Goal: Task Accomplishment & Management: Manage account settings

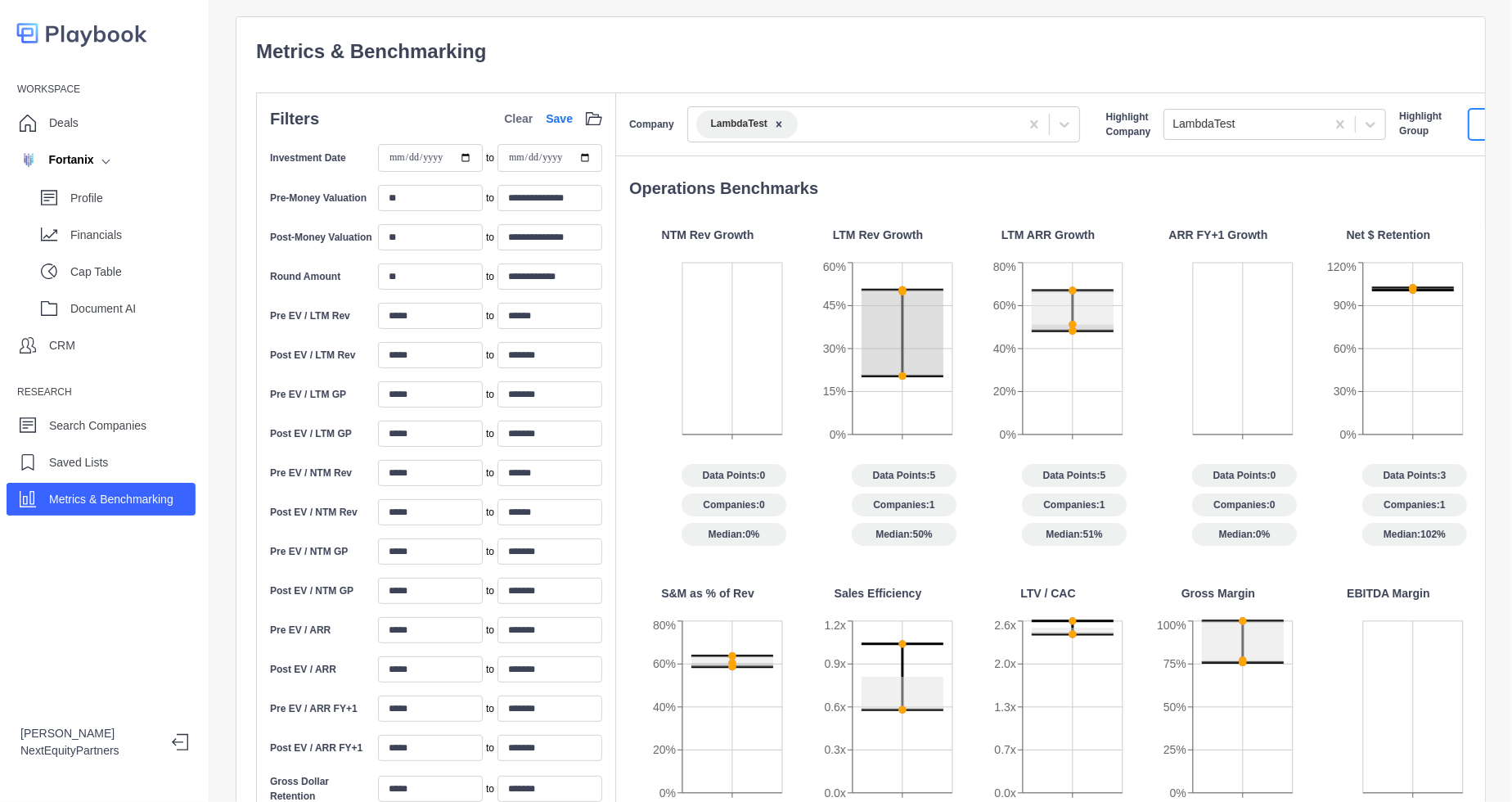
scroll to position [0, 201]
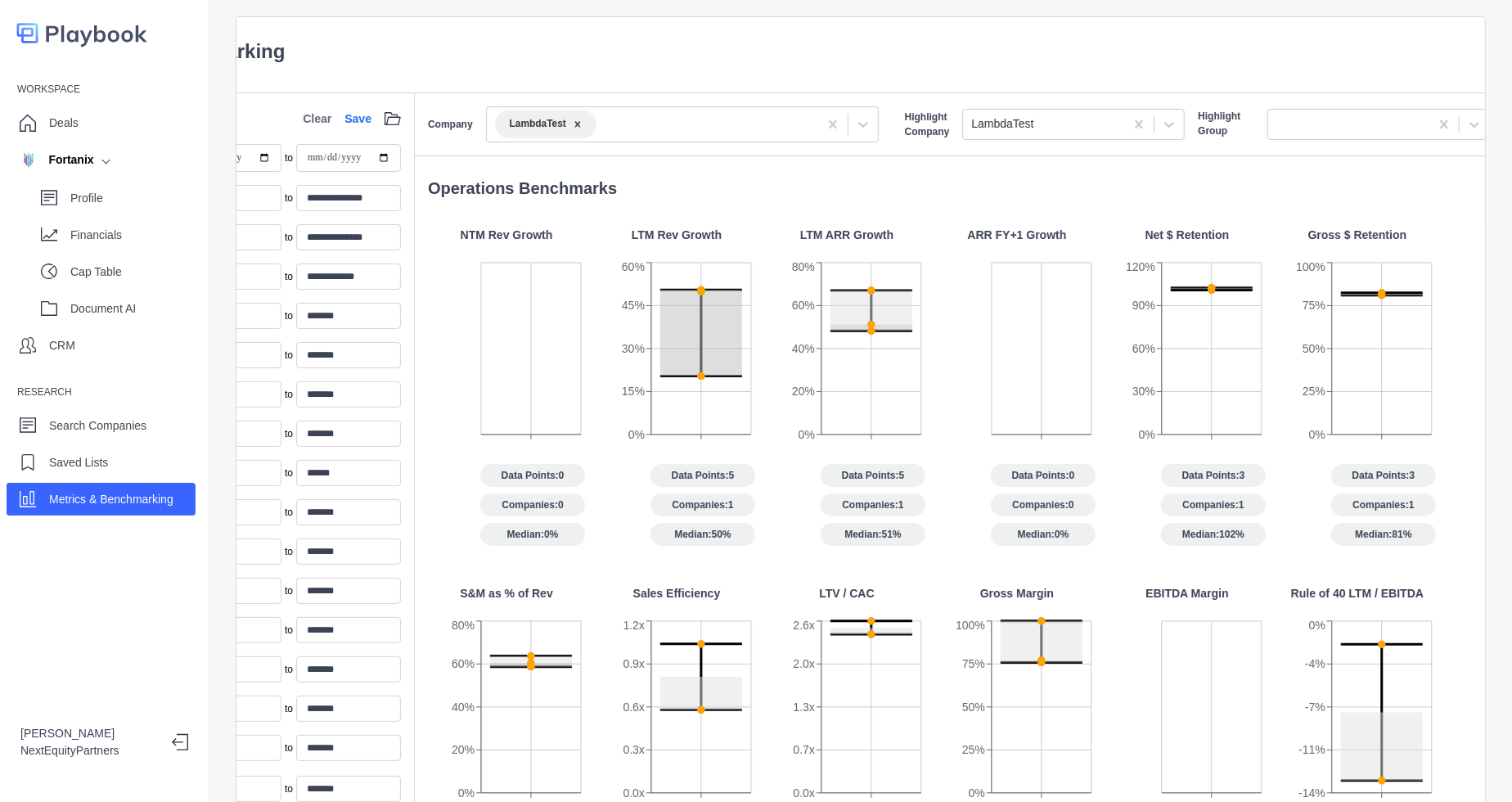
type input "*******"
type input "******"
type input "*******"
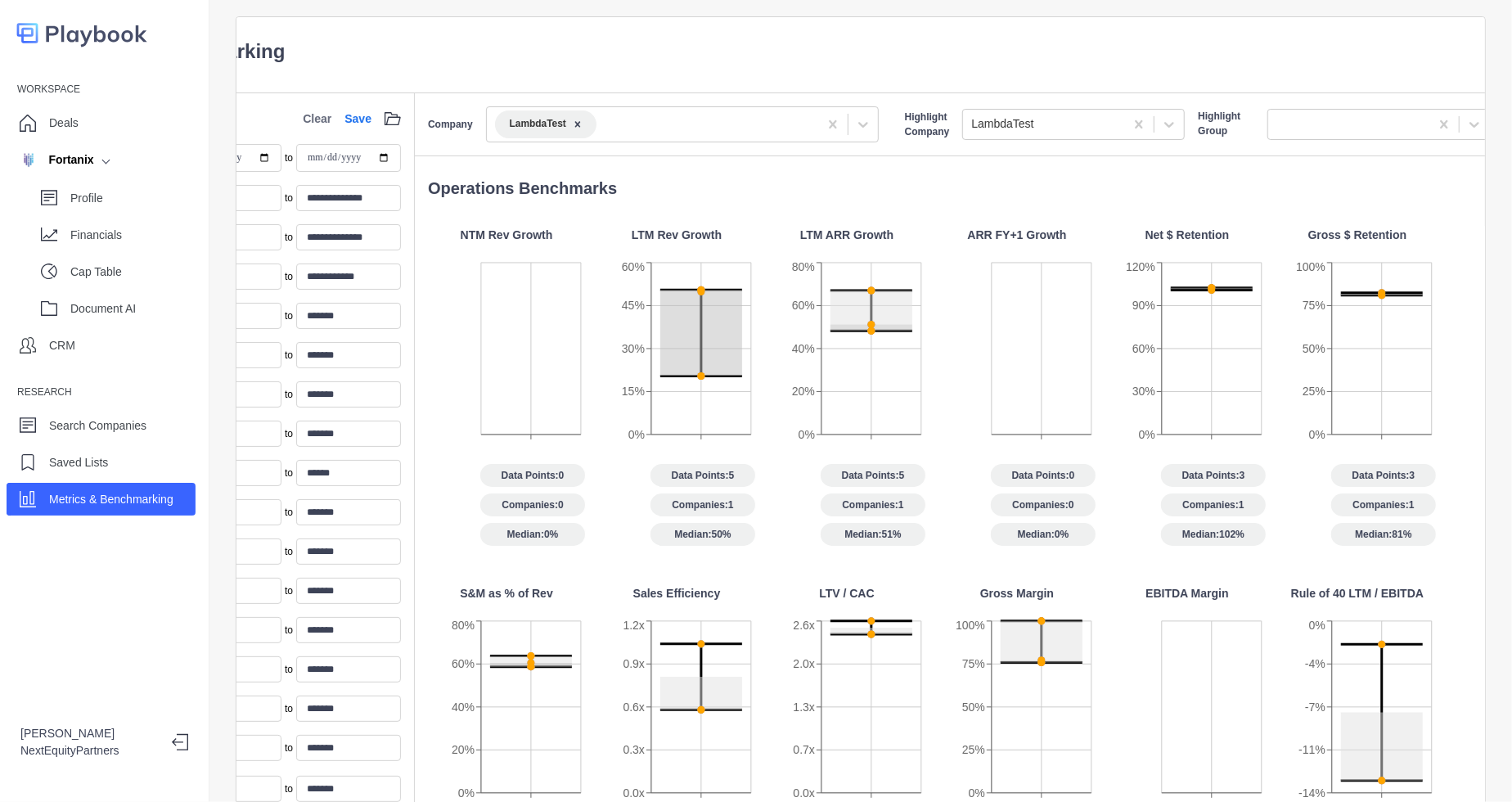
type input "*******"
type input "*********"
click at [575, 122] on icon "Remove LambdaTest" at bounding box center [577, 124] width 11 height 11
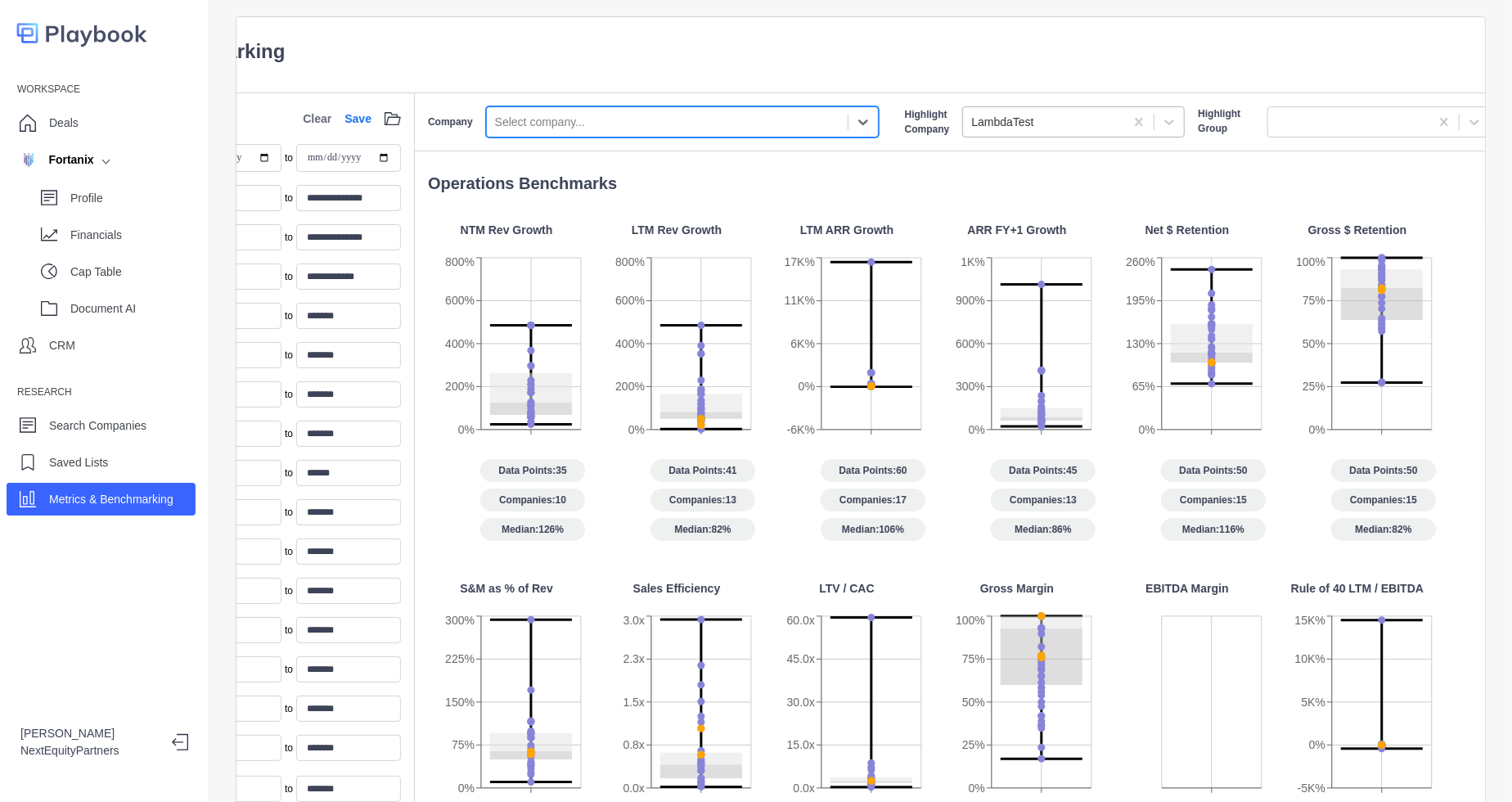
click at [1013, 129] on div at bounding box center [1043, 122] width 145 height 21
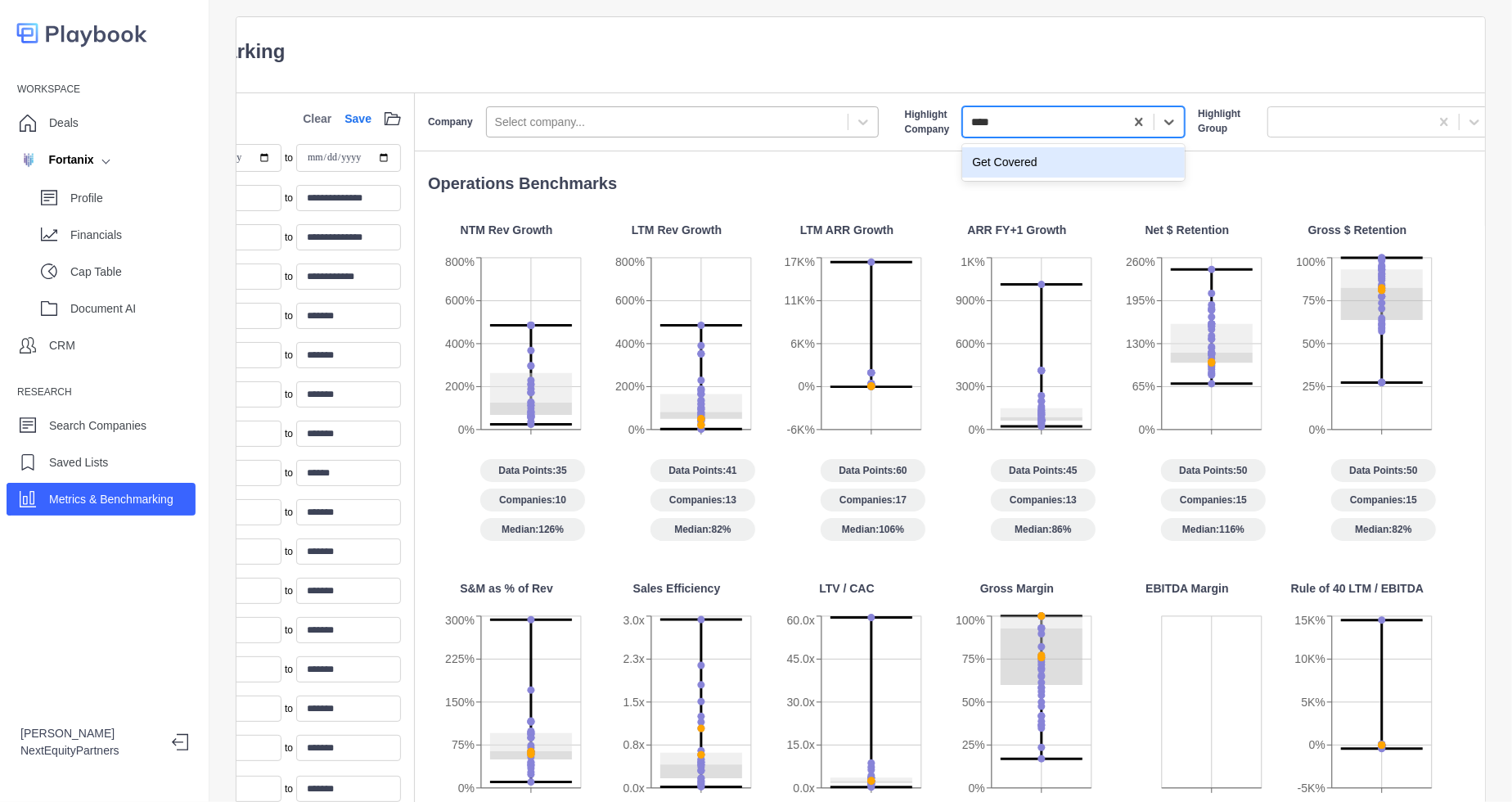
type input "*****"
click at [1043, 170] on div "Get Covered" at bounding box center [1073, 162] width 223 height 30
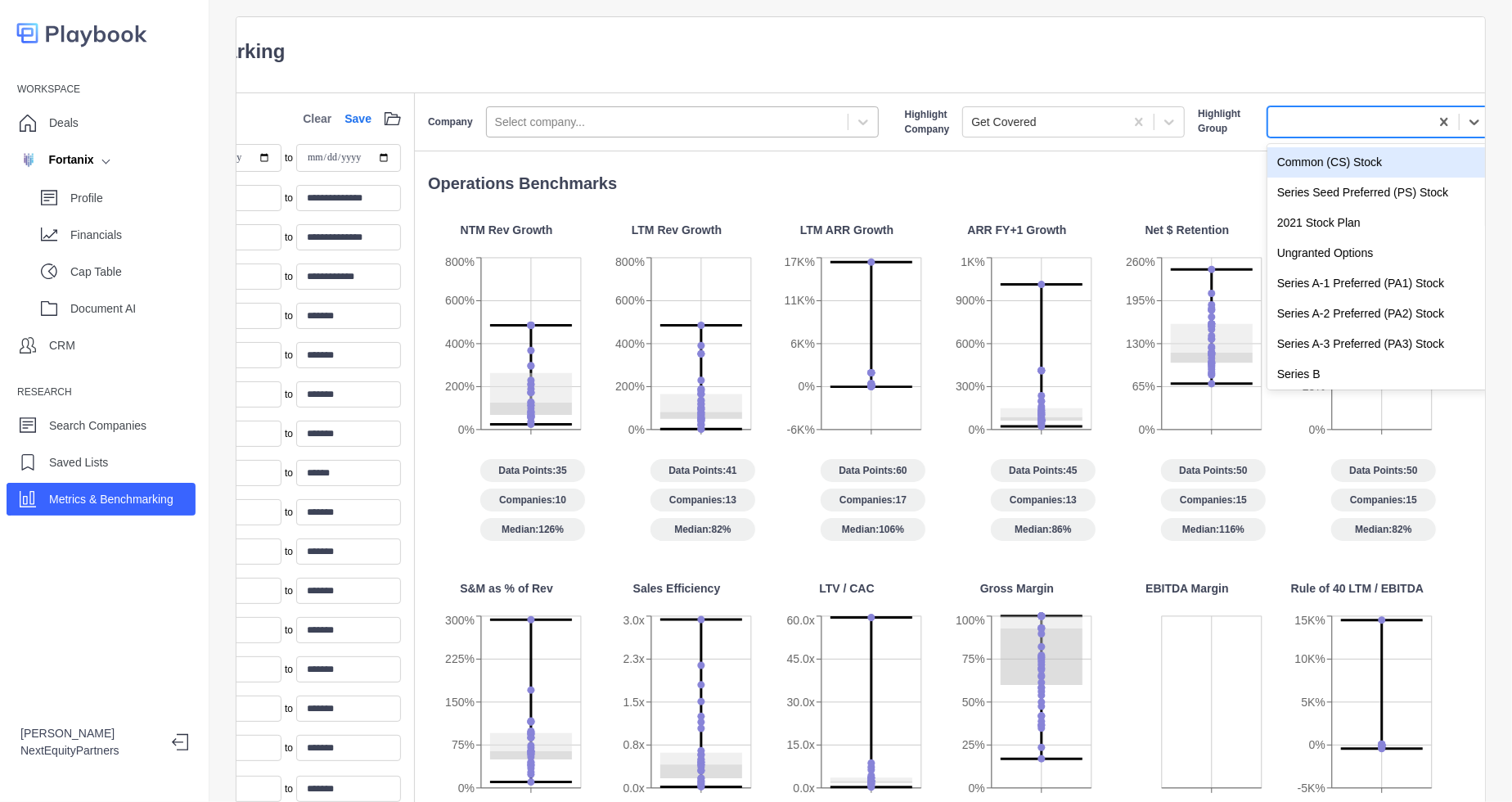
click at [1296, 112] on div at bounding box center [1348, 122] width 145 height 21
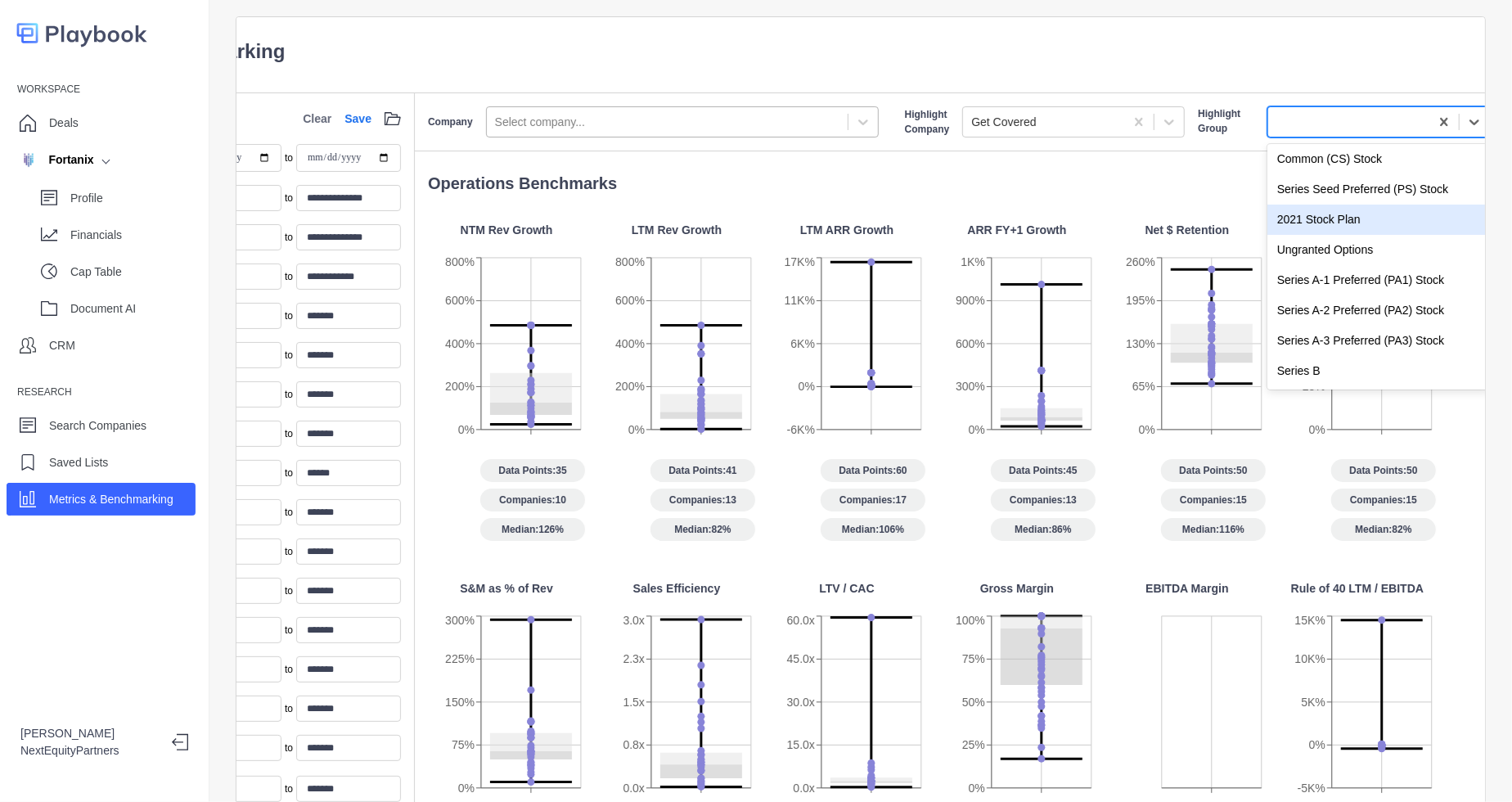
scroll to position [3, 0]
click at [1345, 372] on div "Series B" at bounding box center [1378, 371] width 223 height 30
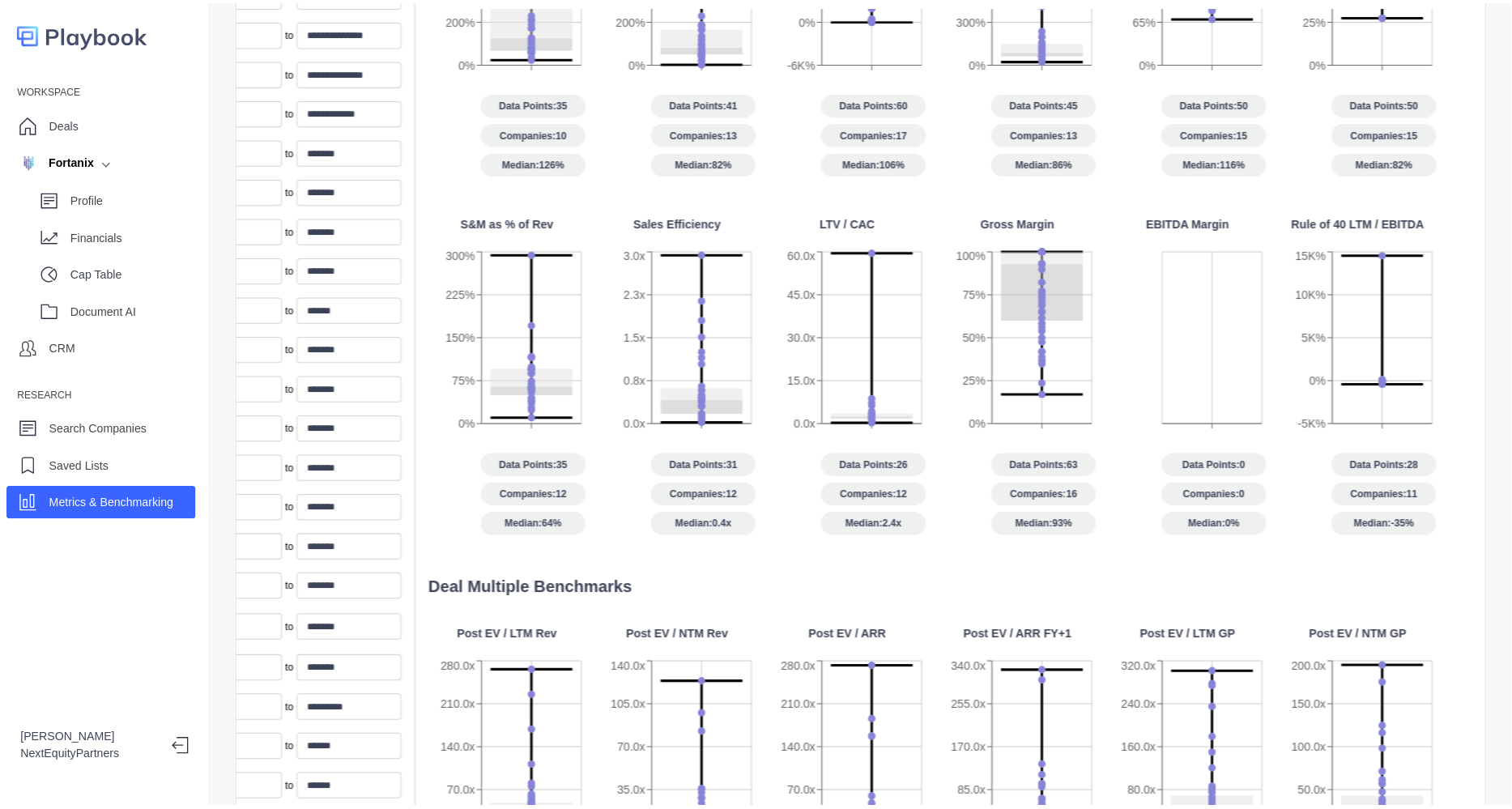
scroll to position [182, 0]
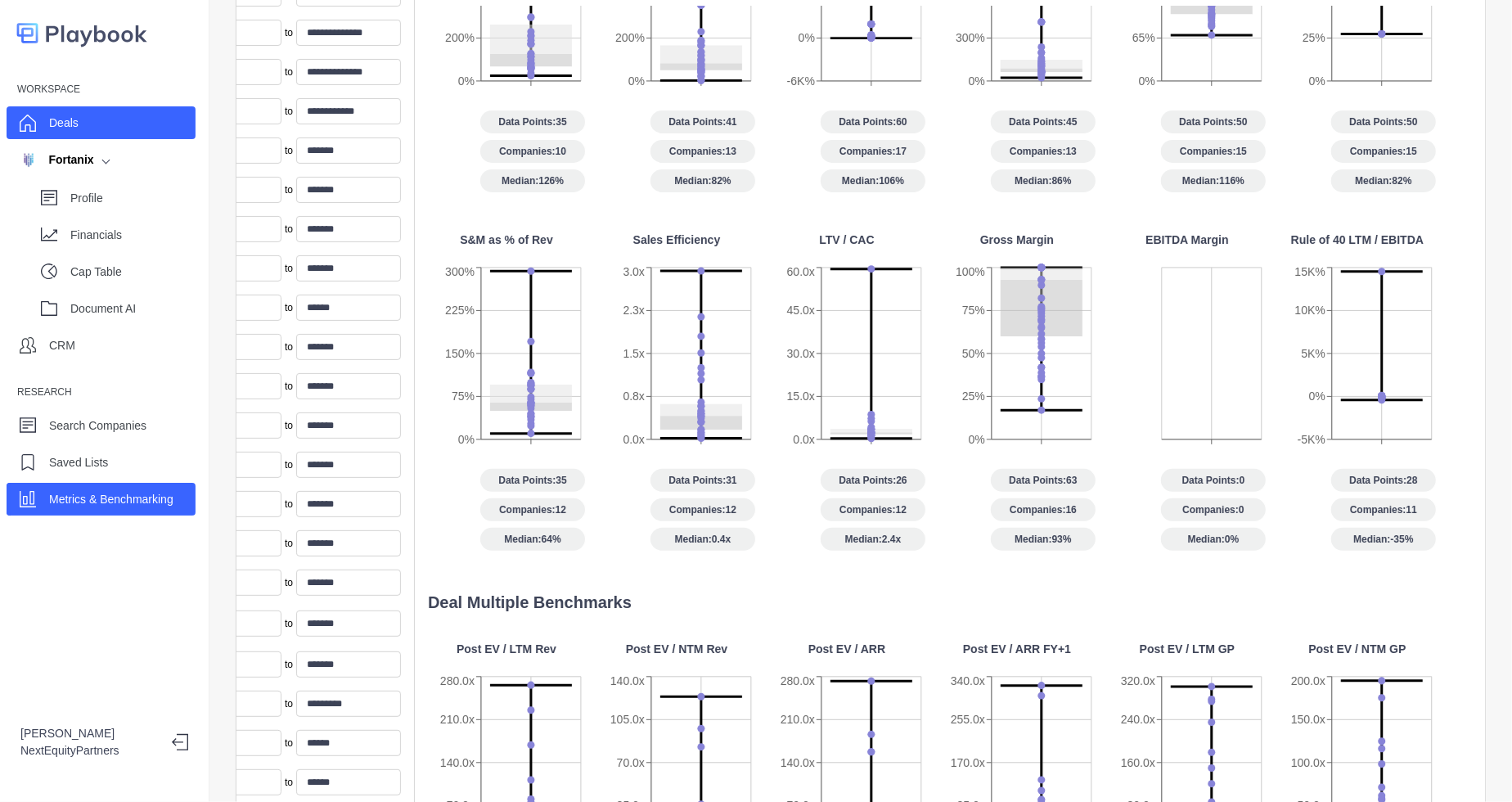
click at [86, 111] on div "Deals" at bounding box center [101, 123] width 189 height 33
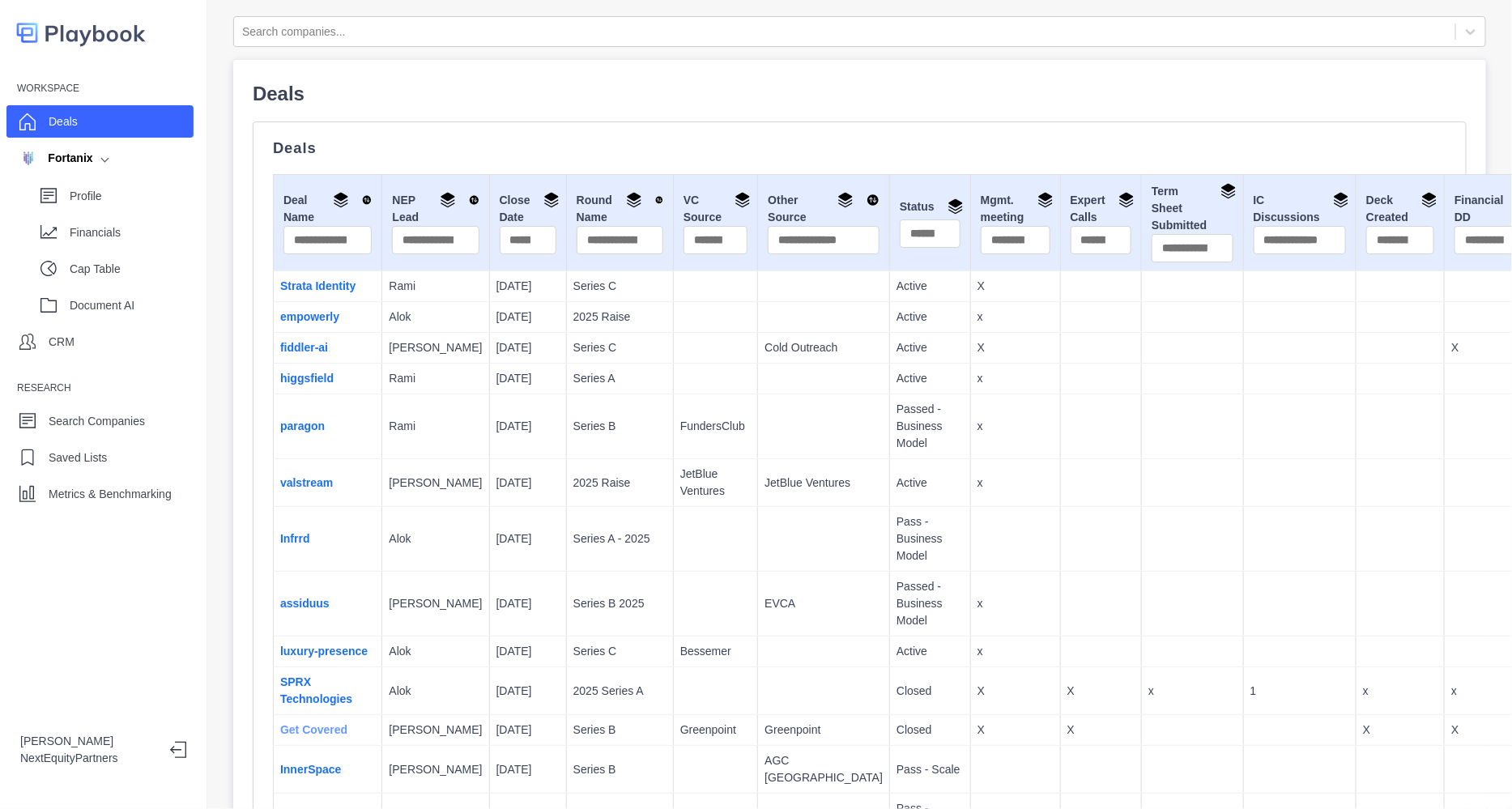
click at [324, 736] on link "Get Covered" at bounding box center [314, 729] width 67 height 13
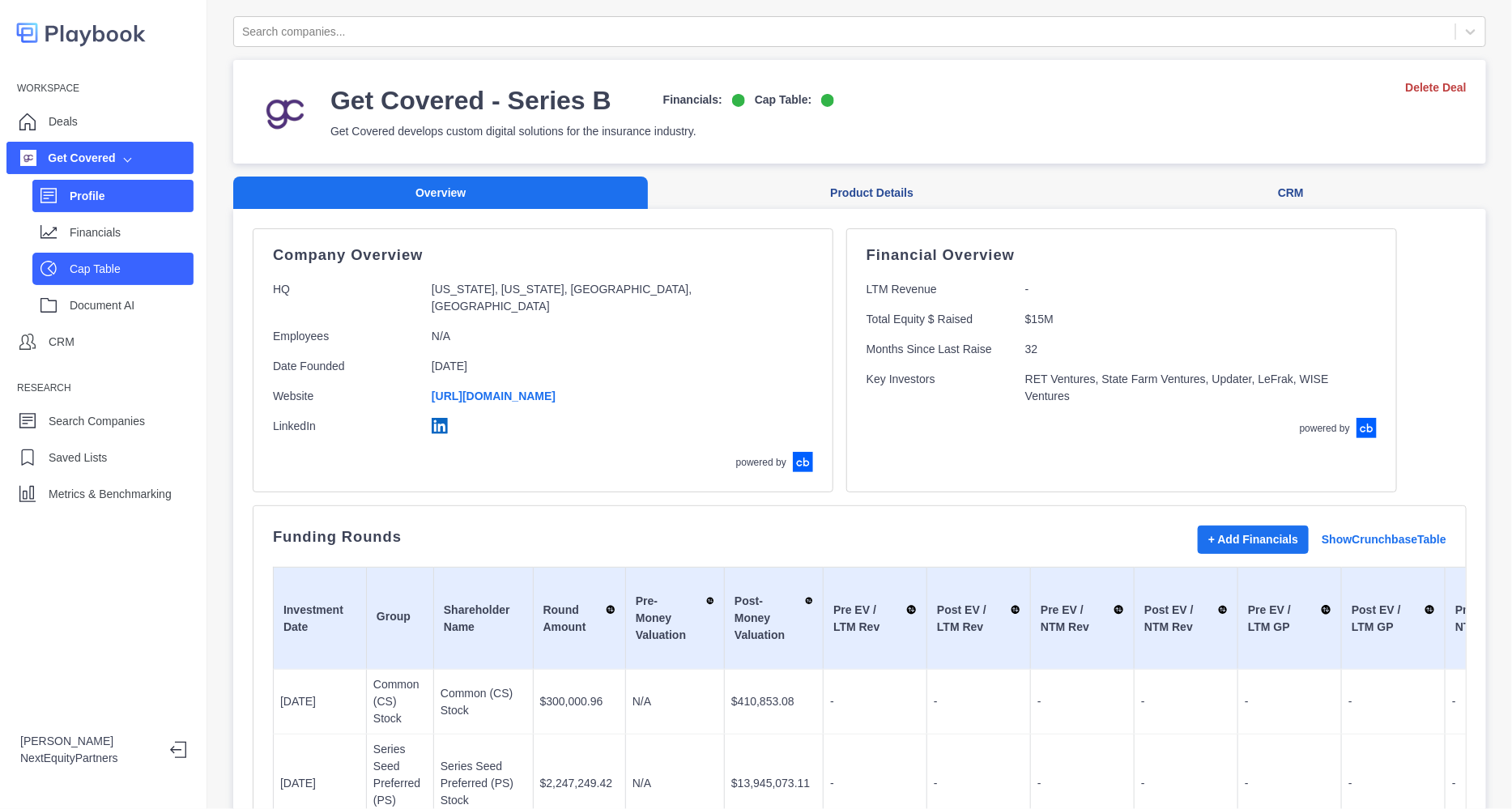
click at [126, 266] on p "Cap Table" at bounding box center [131, 269] width 124 height 17
select select "SHARE_HOLDER_TYPE_COMMON"
select select "SHARE_HOLDER_TYPE_OPTION"
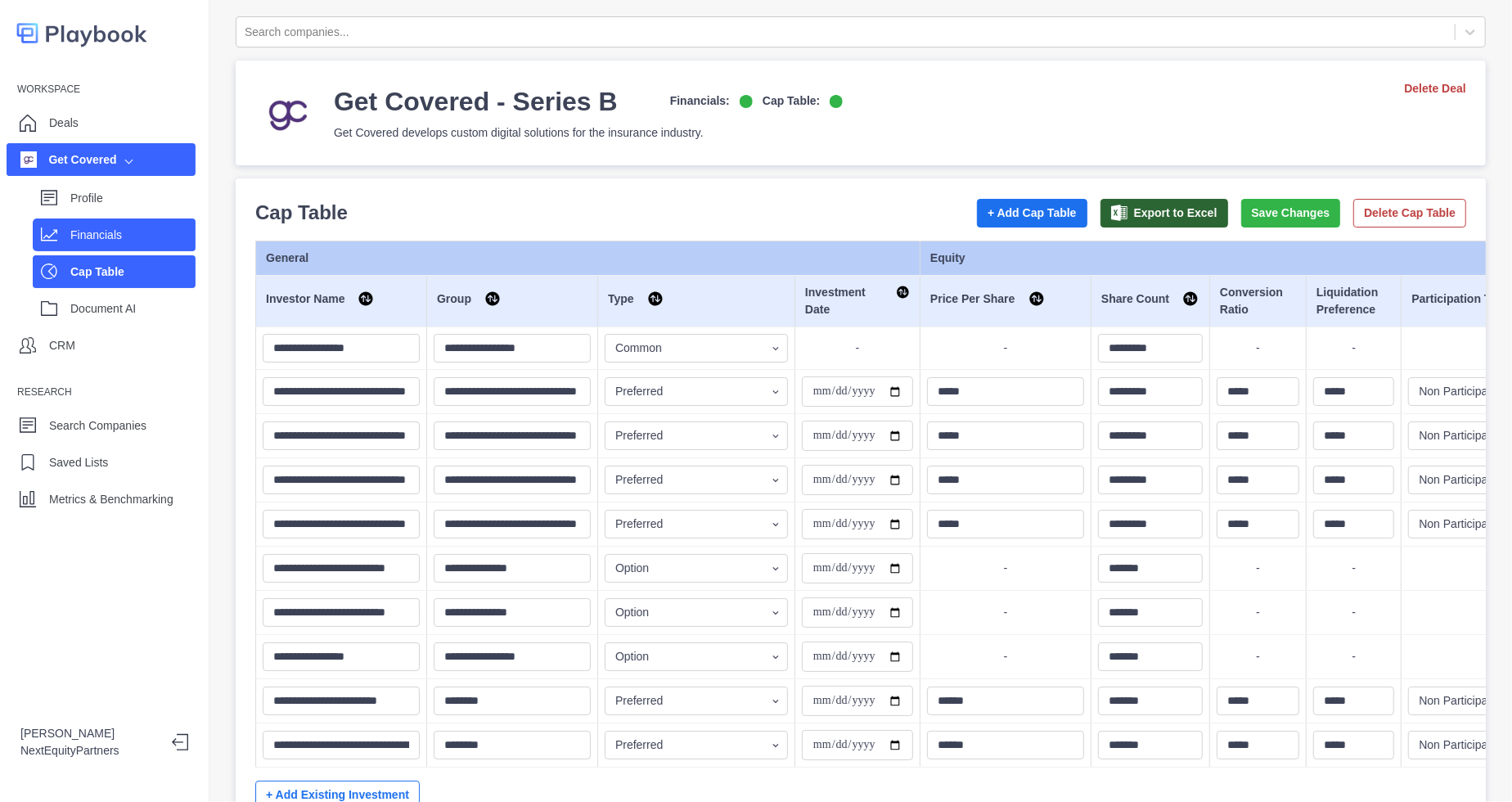
click at [155, 243] on div "Financials" at bounding box center [132, 235] width 126 height 24
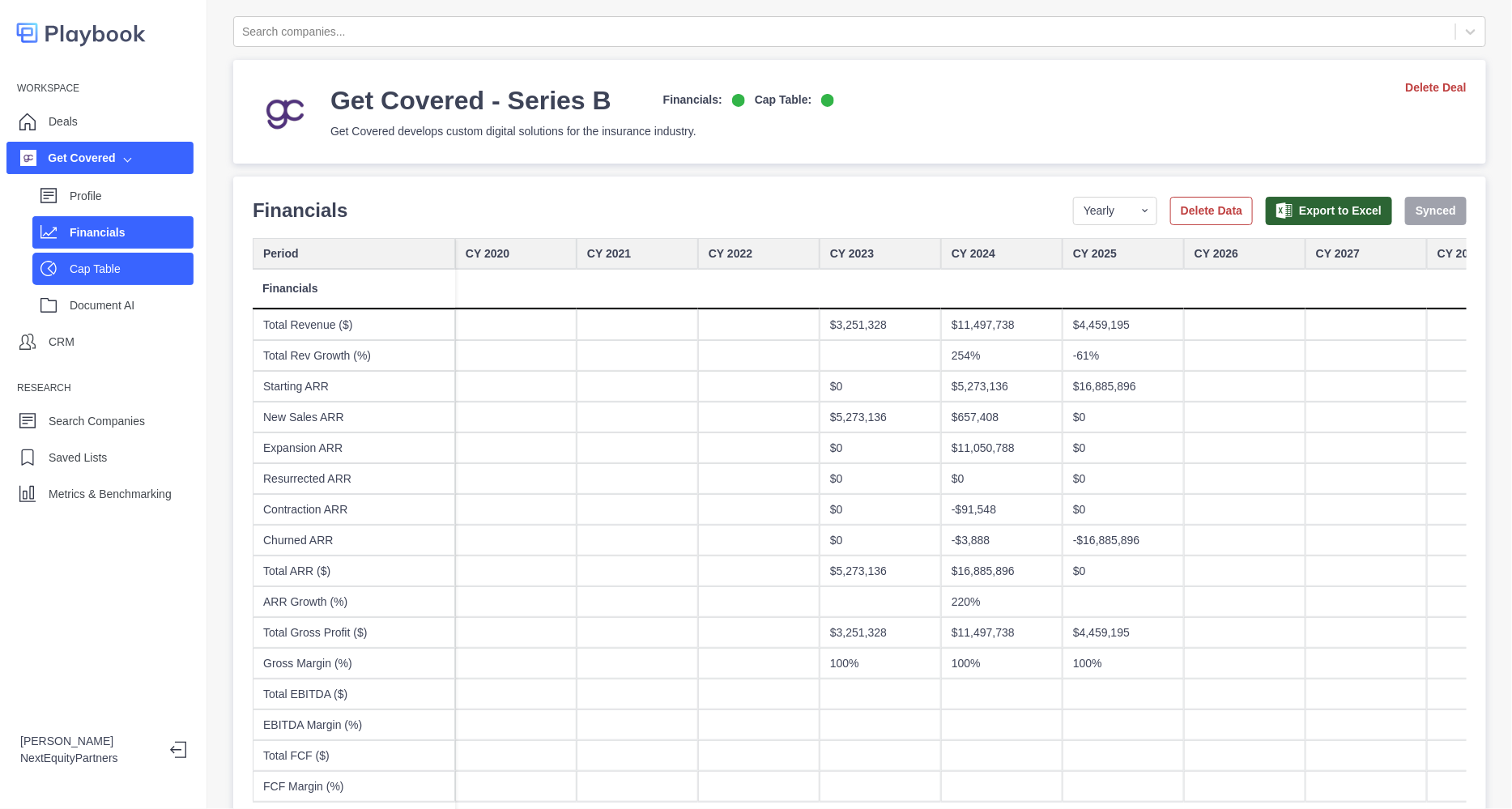
click at [135, 273] on p "Cap Table" at bounding box center [131, 269] width 124 height 17
select select "SHARE_HOLDER_TYPE_COMMON"
select select "SHARE_HOLDER_TYPE_OPTION"
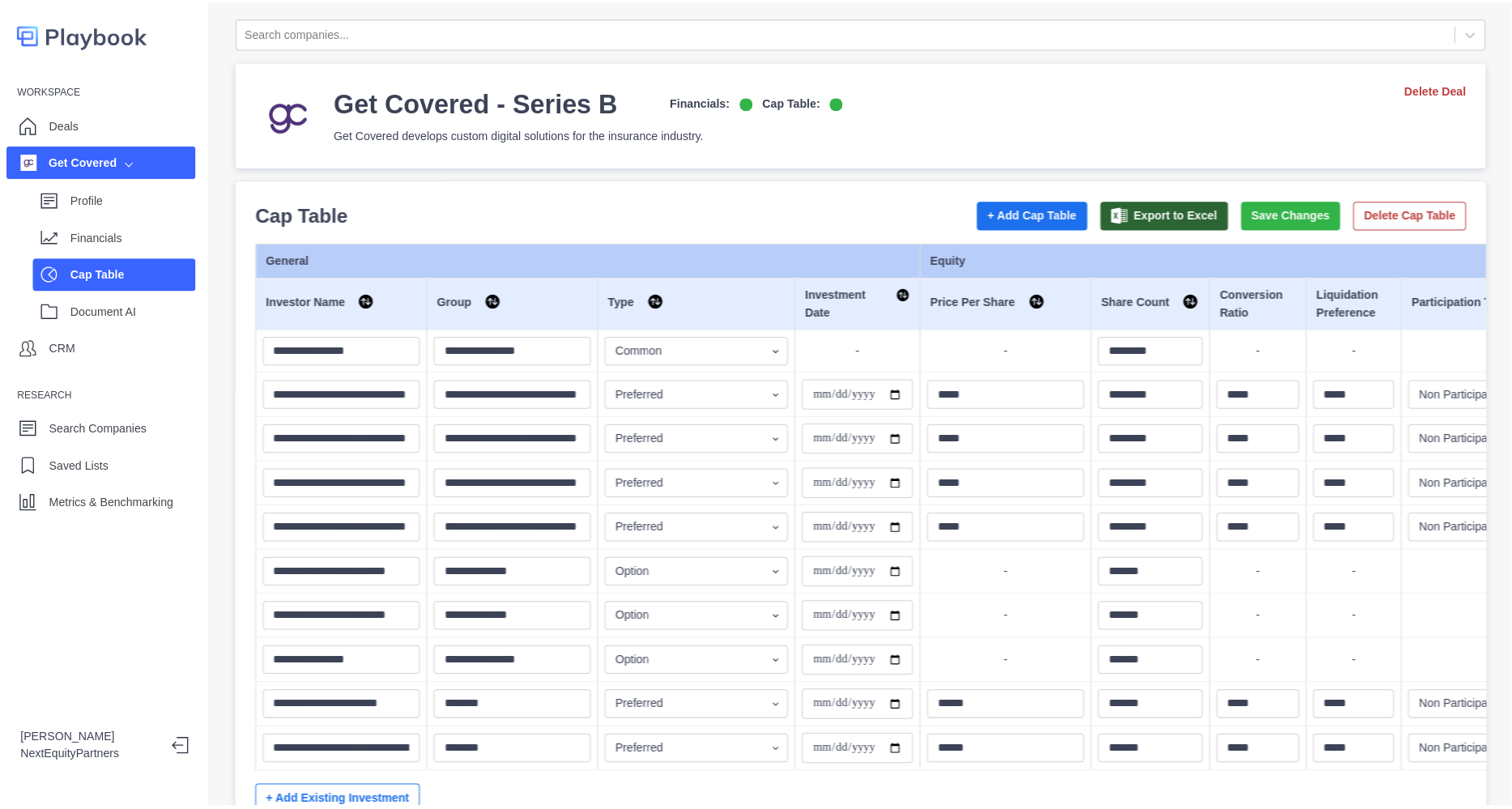
scroll to position [81, 0]
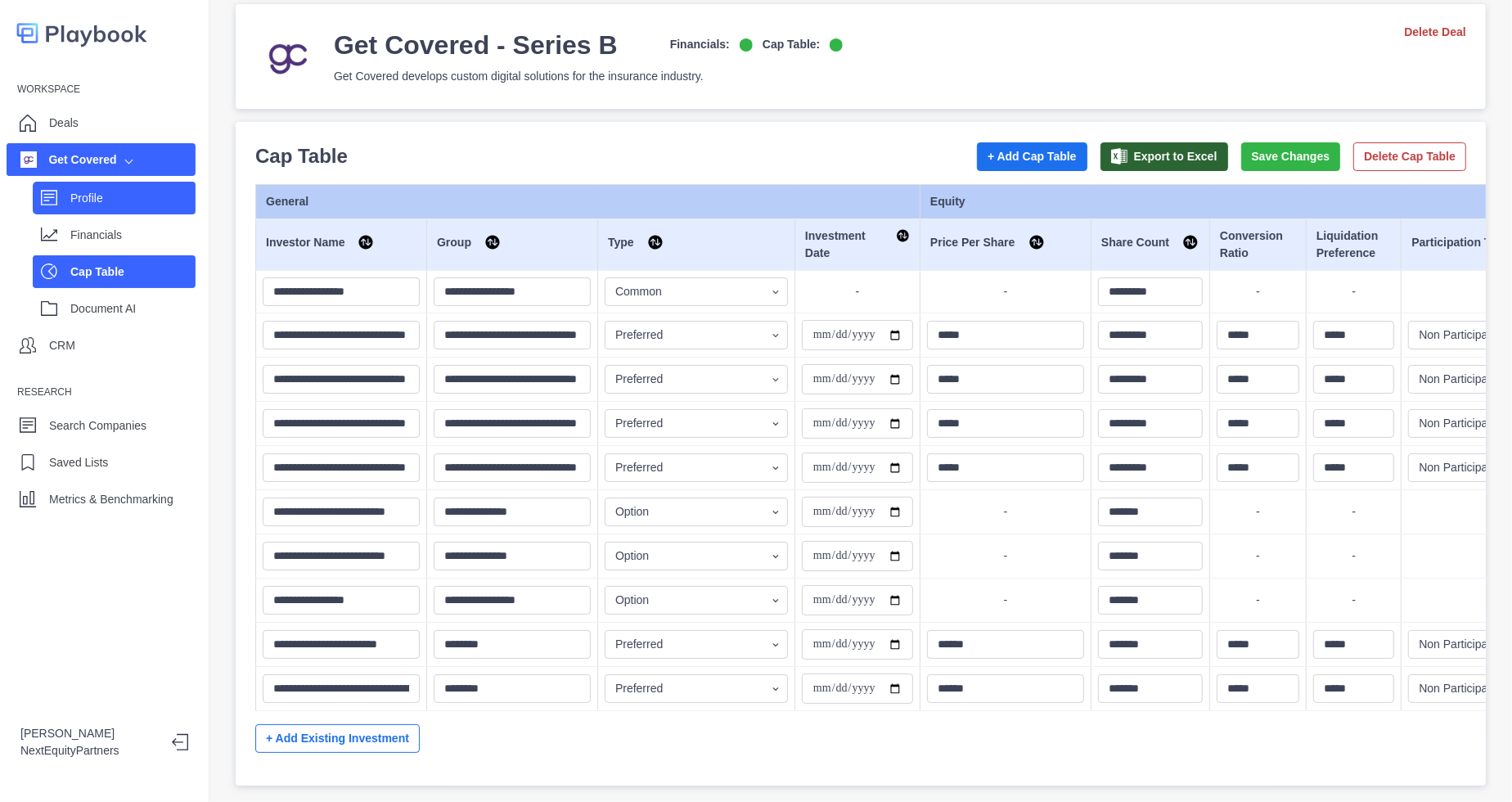
click at [153, 197] on p "Profile" at bounding box center [132, 198] width 126 height 17
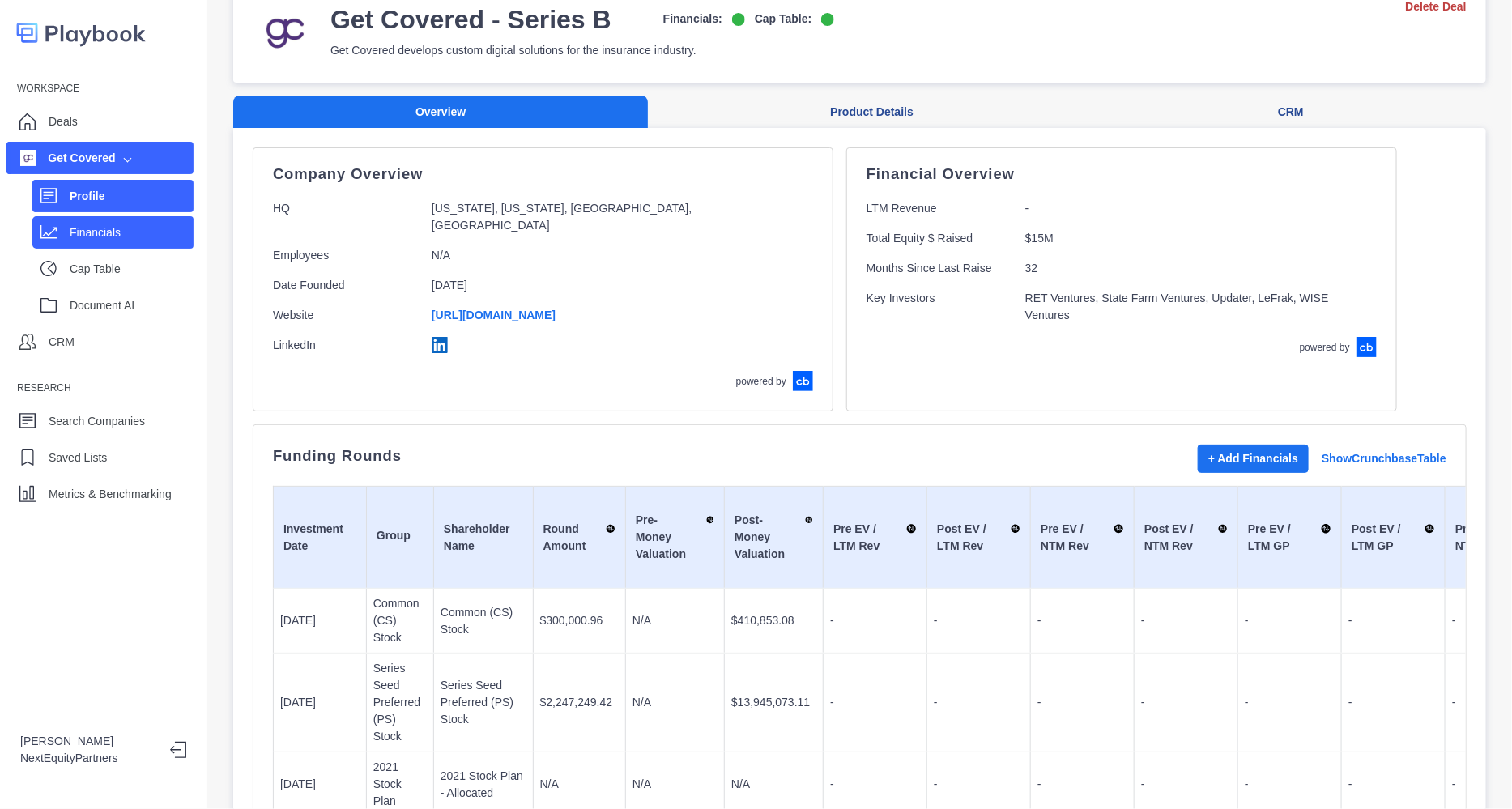
click at [80, 229] on p "Financials" at bounding box center [131, 233] width 124 height 17
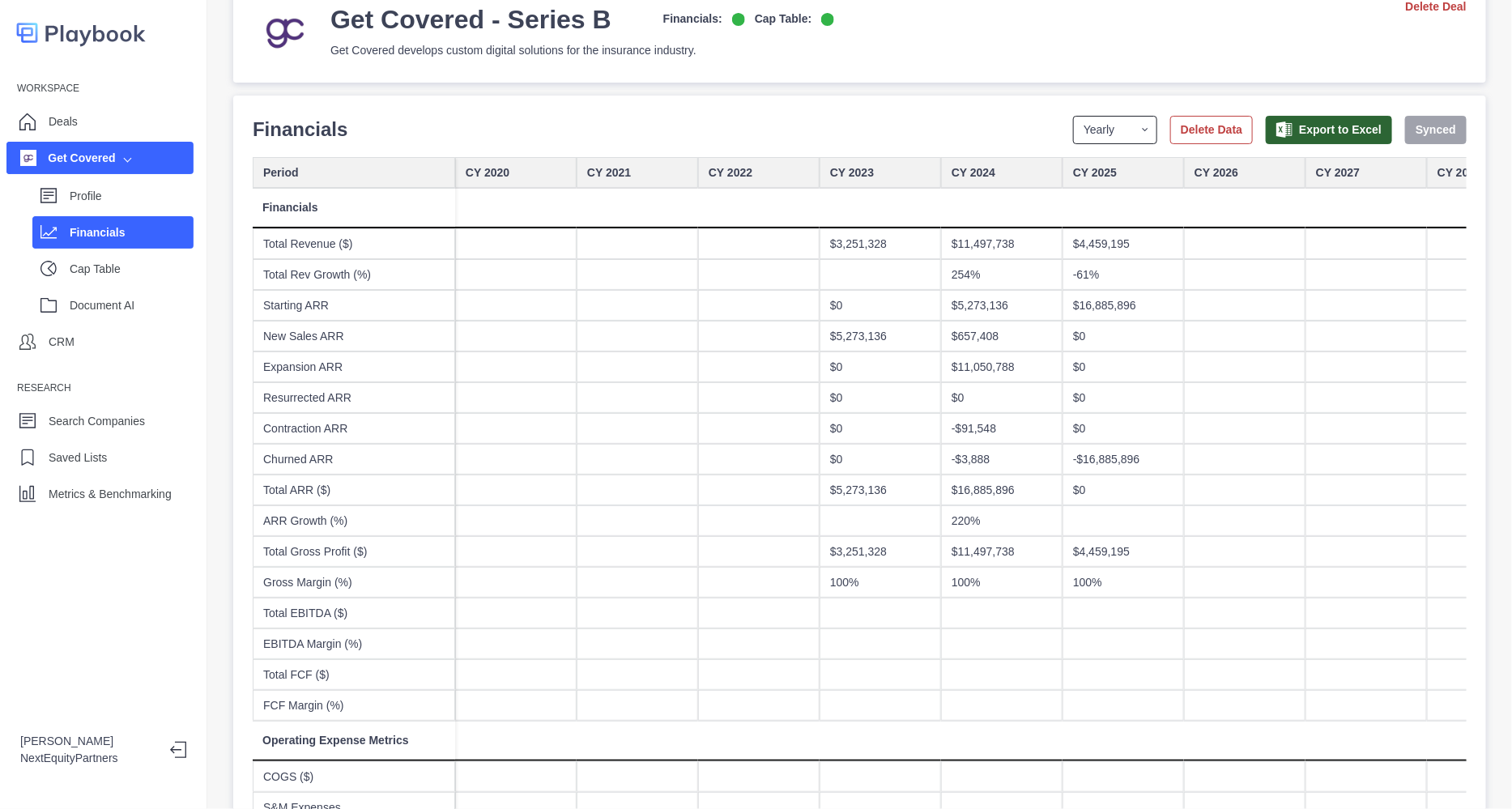
click at [1077, 131] on select "Yearly Quarterly Monthly NTM LTM" at bounding box center [1115, 129] width 84 height 28
select select "monthly"
click at [1073, 116] on select "Yearly Quarterly Monthly NTM LTM" at bounding box center [1115, 129] width 84 height 28
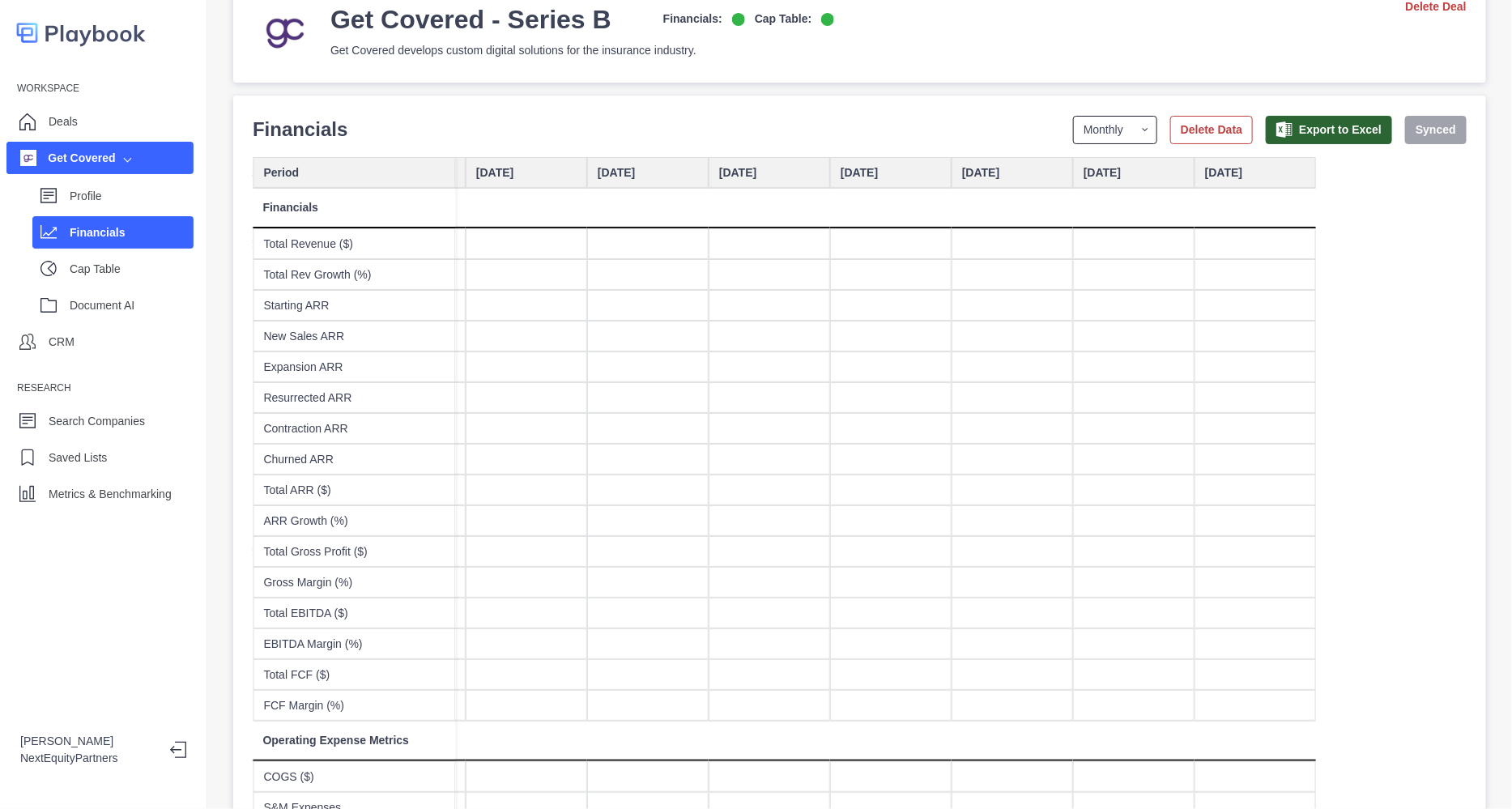
scroll to position [0, 7222]
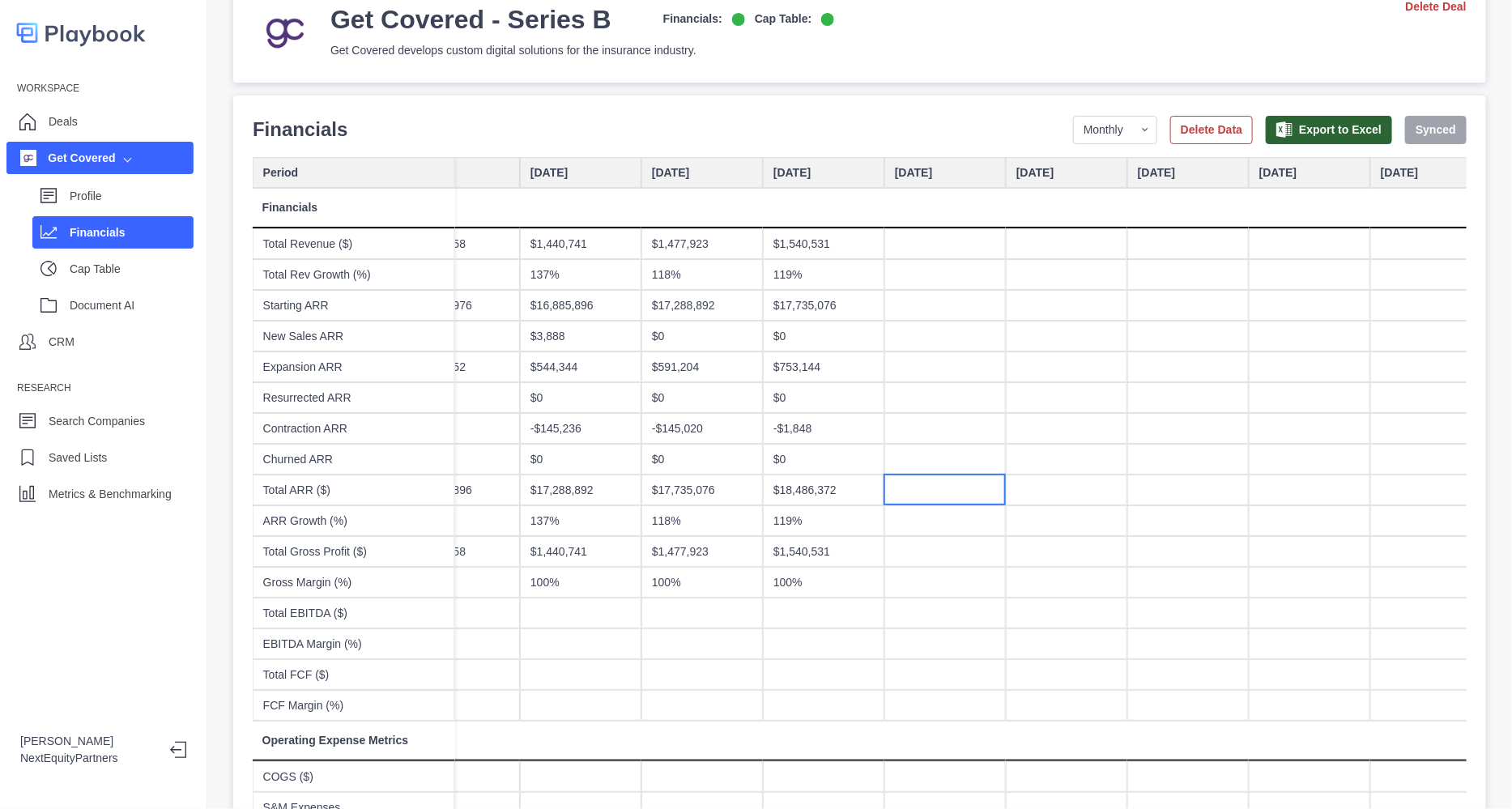
click at [900, 487] on div at bounding box center [945, 490] width 122 height 31
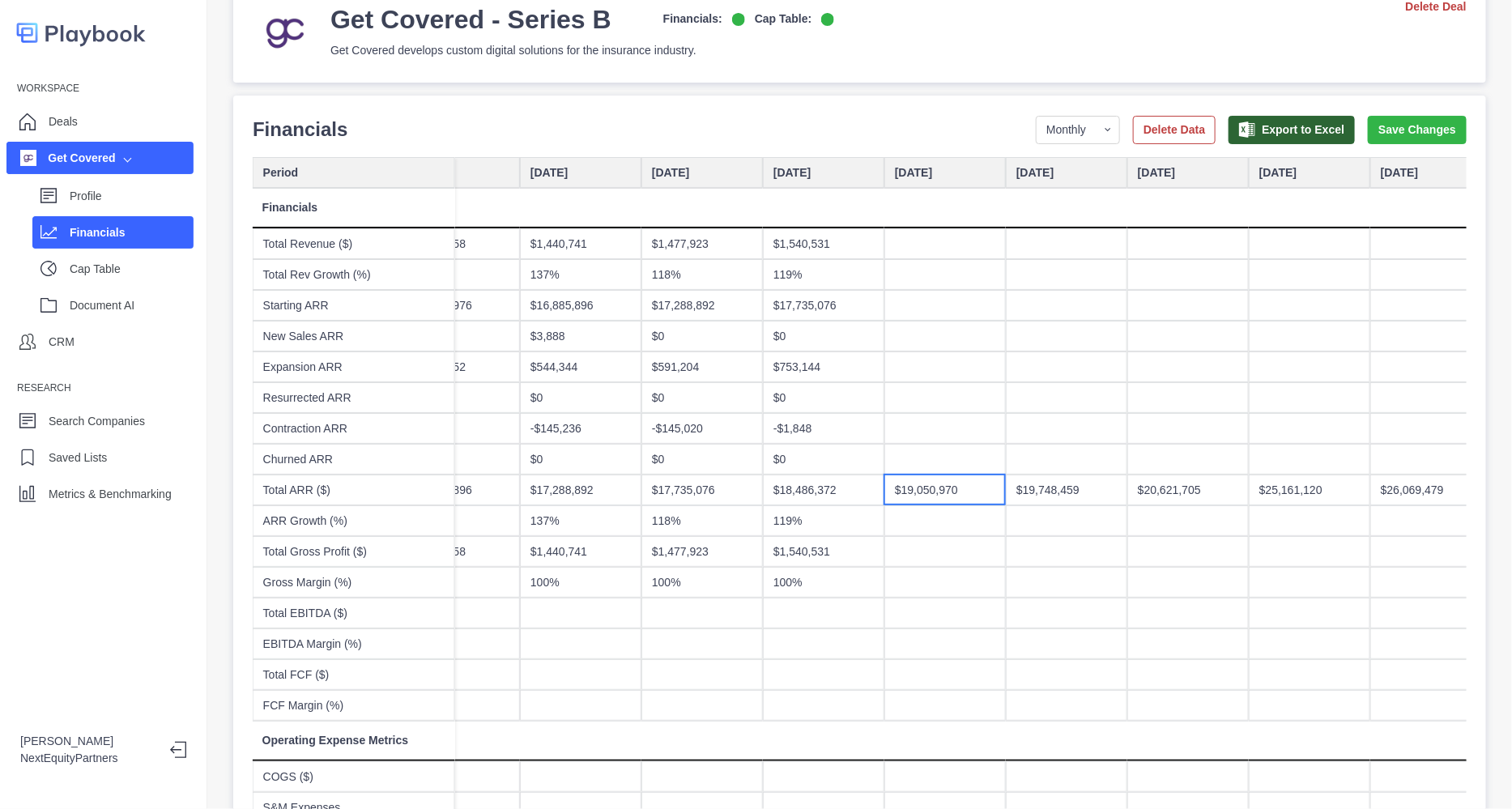
click at [902, 489] on div "$19,050,970" at bounding box center [945, 490] width 122 height 31
click at [1412, 135] on button "Save Changes" at bounding box center [1417, 129] width 99 height 28
click at [117, 188] on p "Profile" at bounding box center [131, 196] width 124 height 17
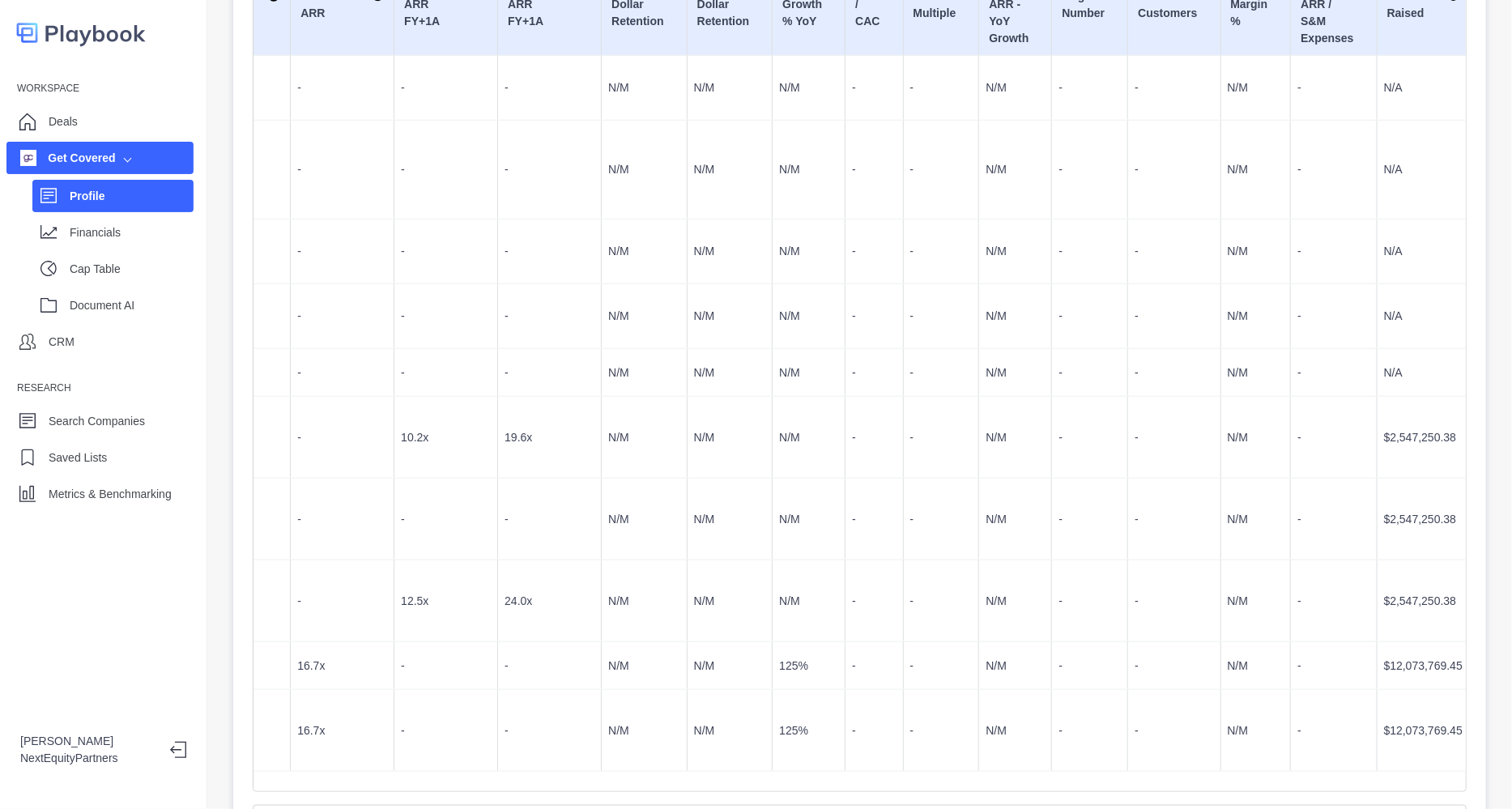
scroll to position [623, 0]
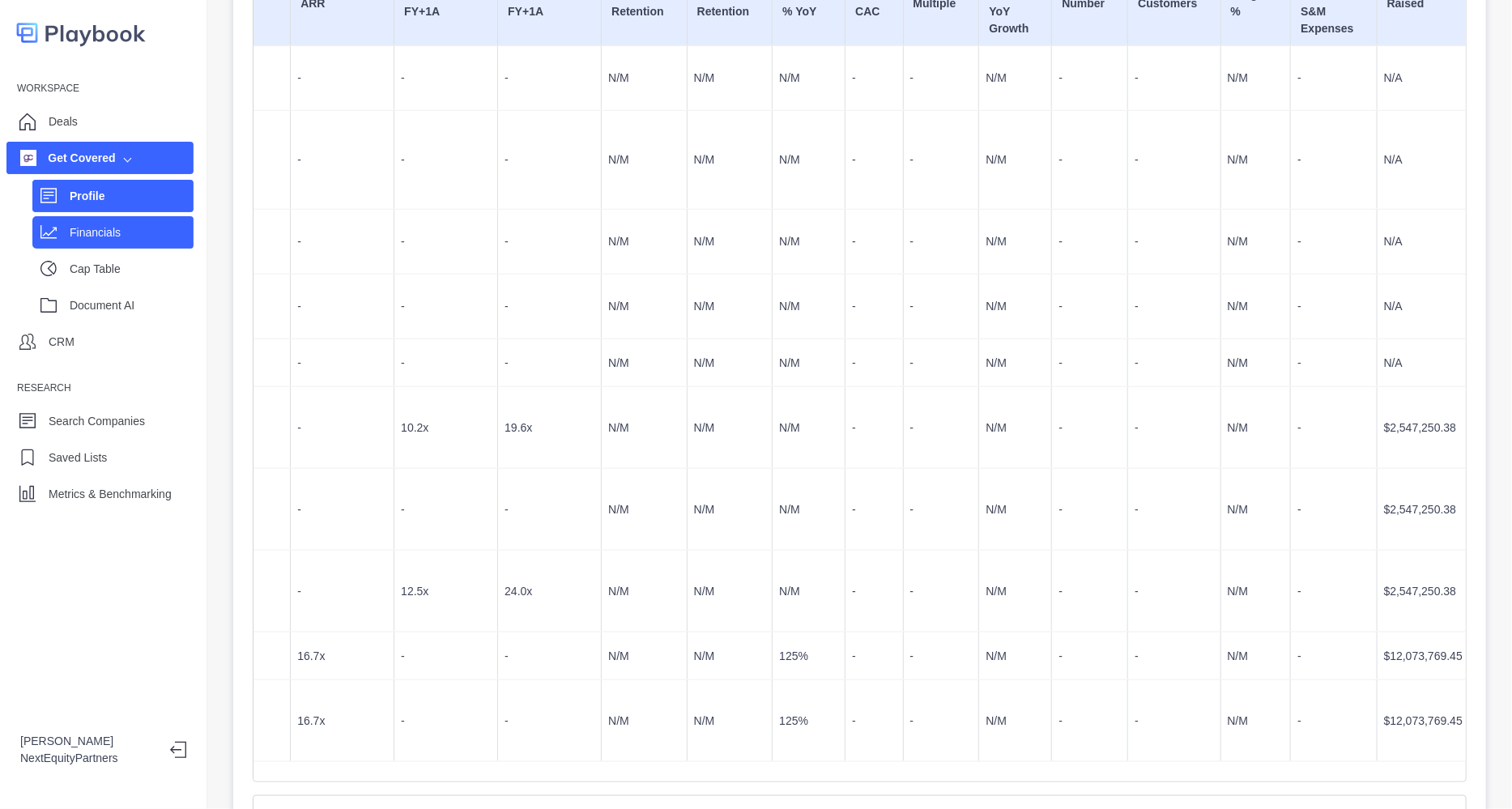
click at [102, 229] on p "Financials" at bounding box center [131, 233] width 124 height 17
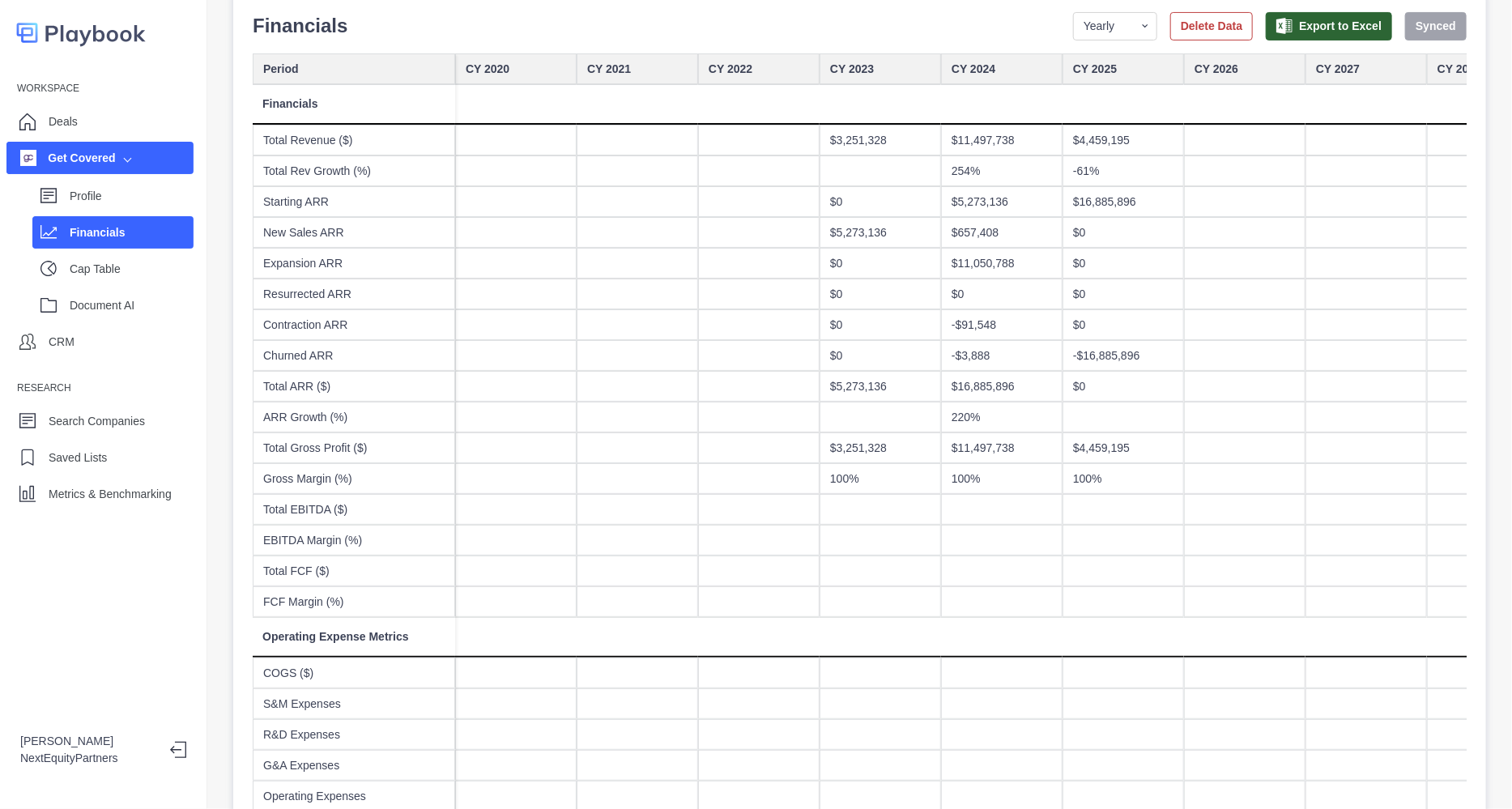
scroll to position [15, 0]
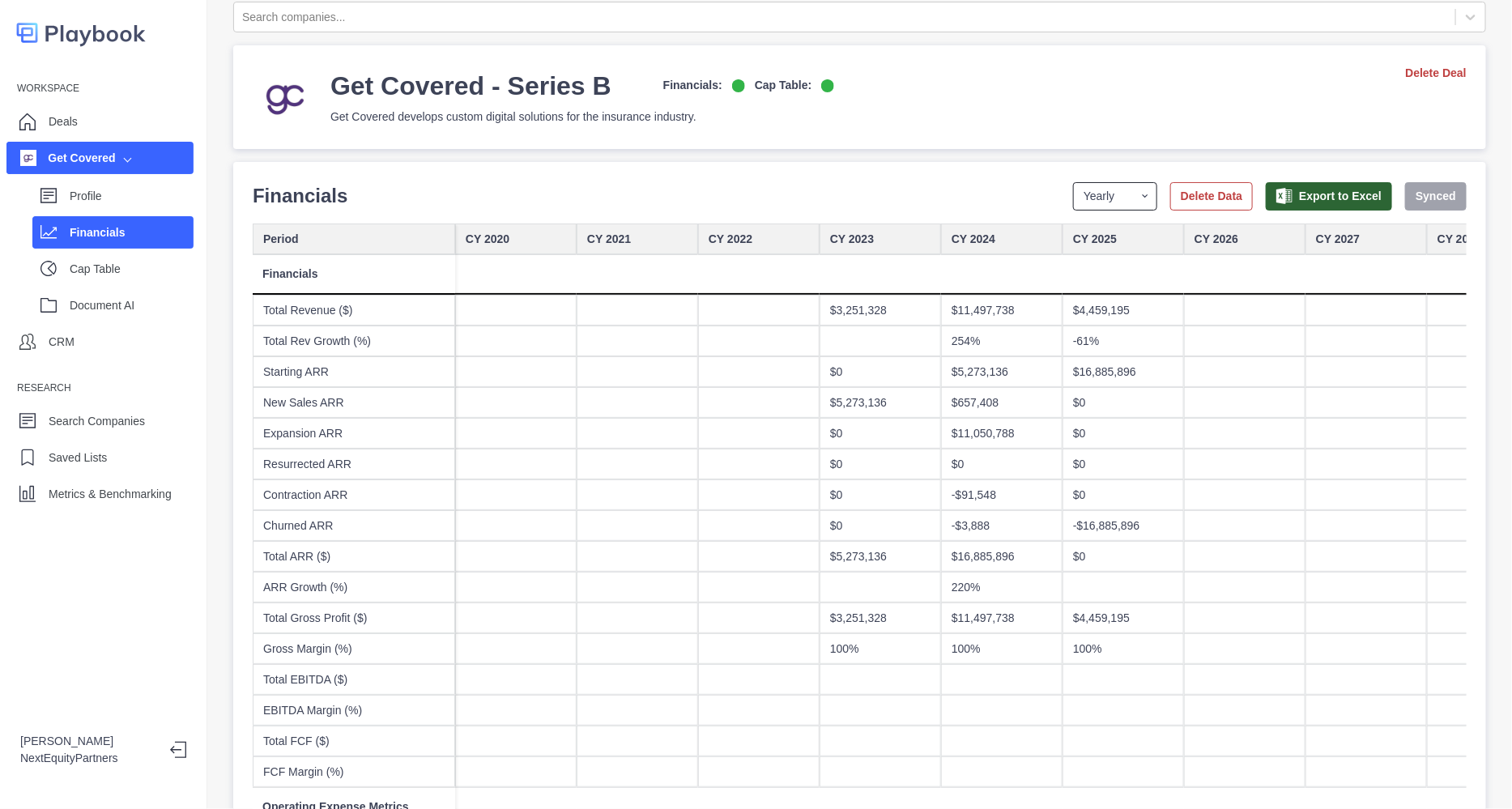
click at [1073, 203] on select "Yearly Quarterly Monthly NTM LTM" at bounding box center [1115, 196] width 84 height 28
select select "monthly"
click at [1073, 183] on select "Yearly Quarterly Monthly NTM LTM" at bounding box center [1115, 196] width 84 height 28
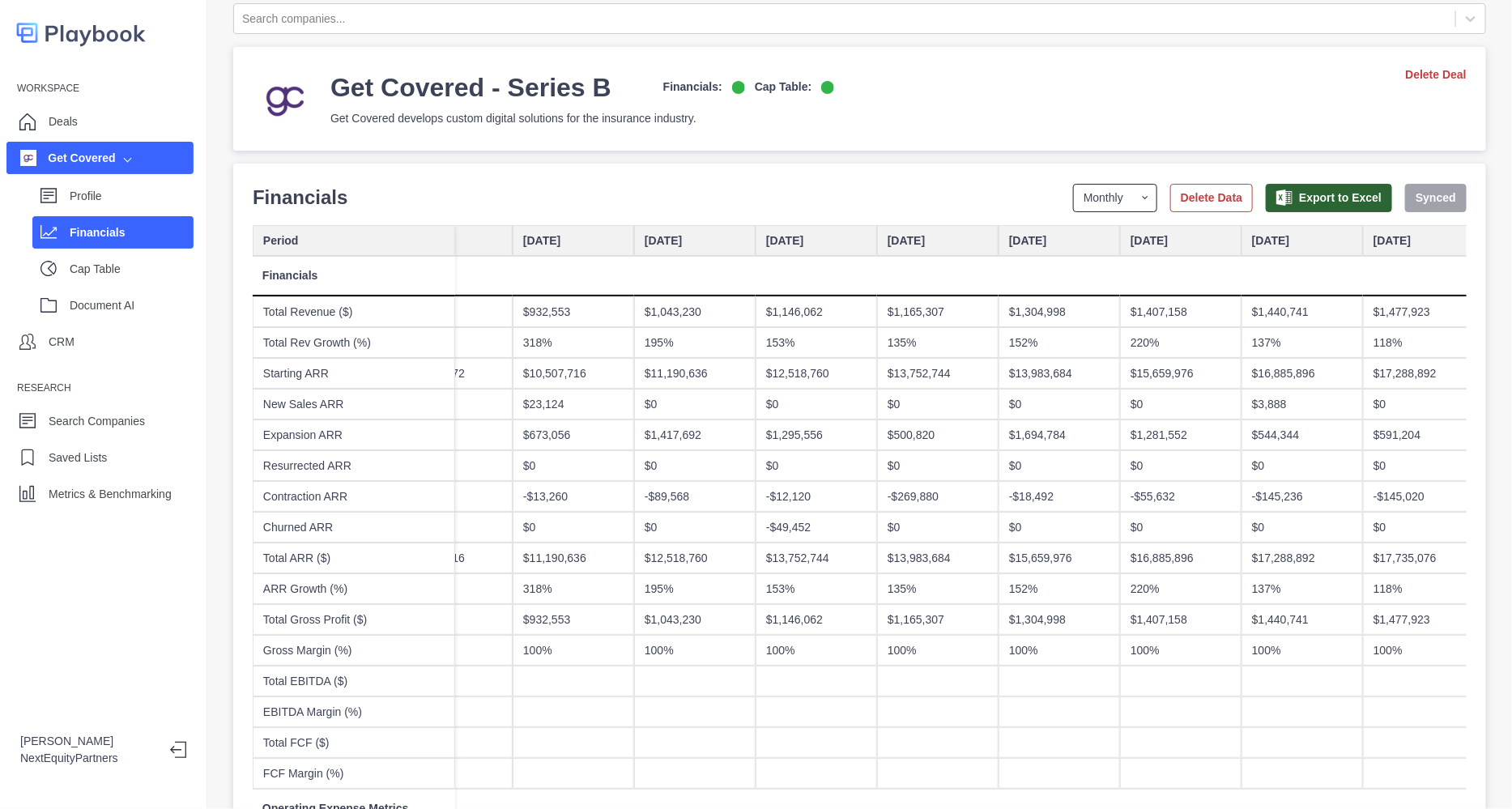
scroll to position [14, 0]
click at [117, 205] on div "Profile" at bounding box center [131, 195] width 124 height 24
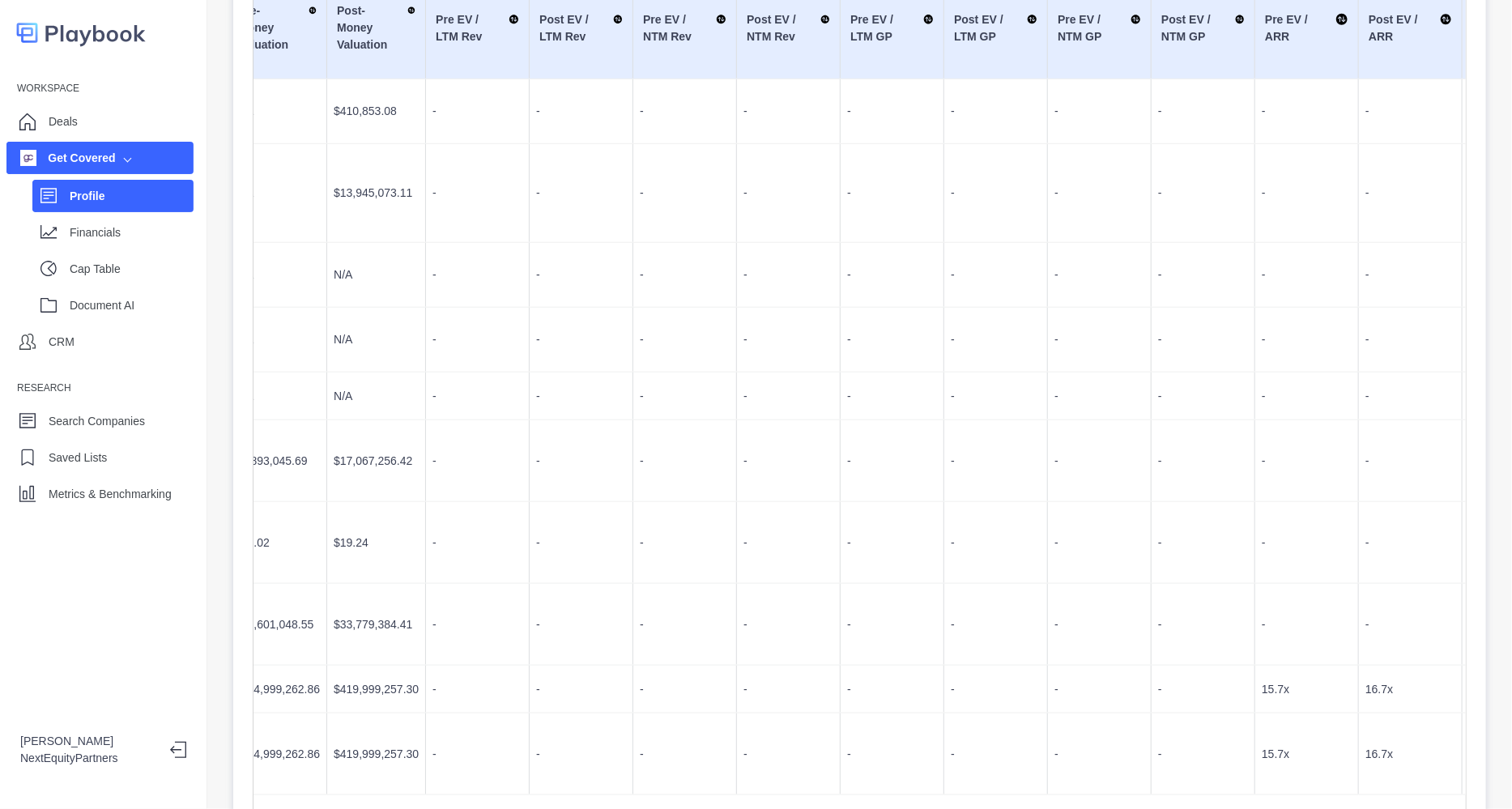
scroll to position [0, 399]
